Goal: Transaction & Acquisition: Purchase product/service

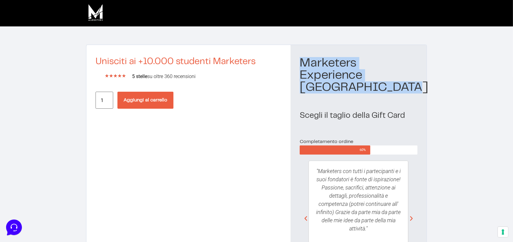
drag, startPoint x: 354, startPoint y: 89, endPoint x: 297, endPoint y: 59, distance: 63.9
click at [297, 59] on div "Marketers Experience Village Roulette Scegli il taglio della Gift Card Completa…" at bounding box center [358, 170] width 136 height 250
copy h1 "Marketers Experience Village Roulette"
